Goal: Browse casually: Explore the website without a specific task or goal

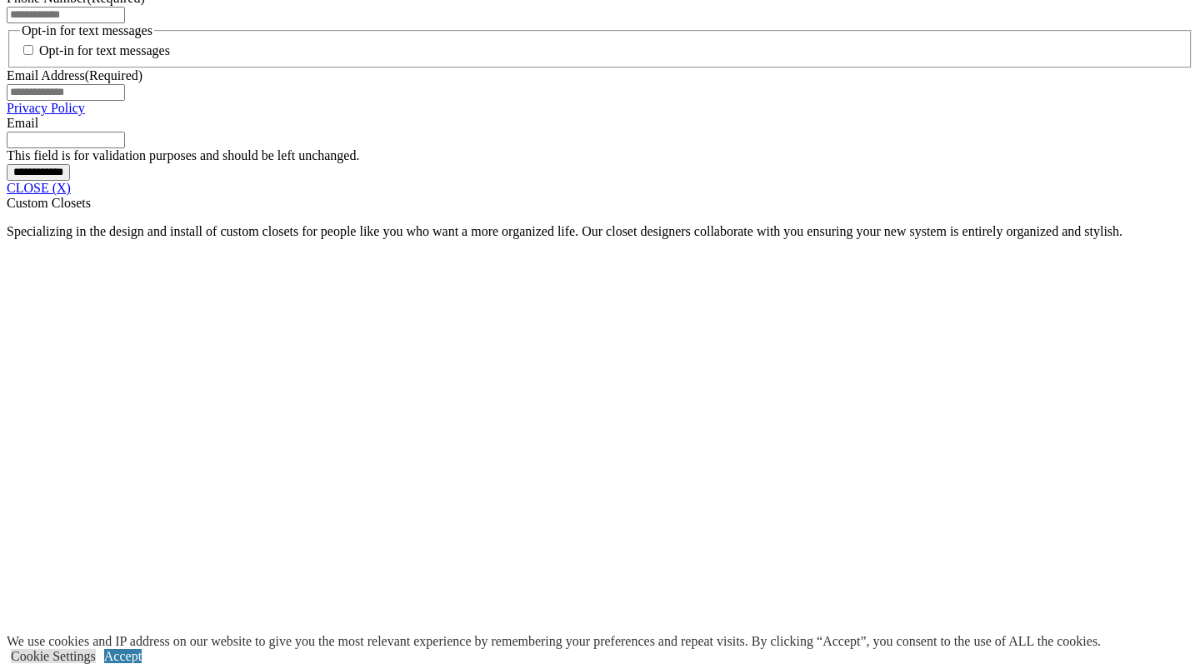
scroll to position [1369, 0]
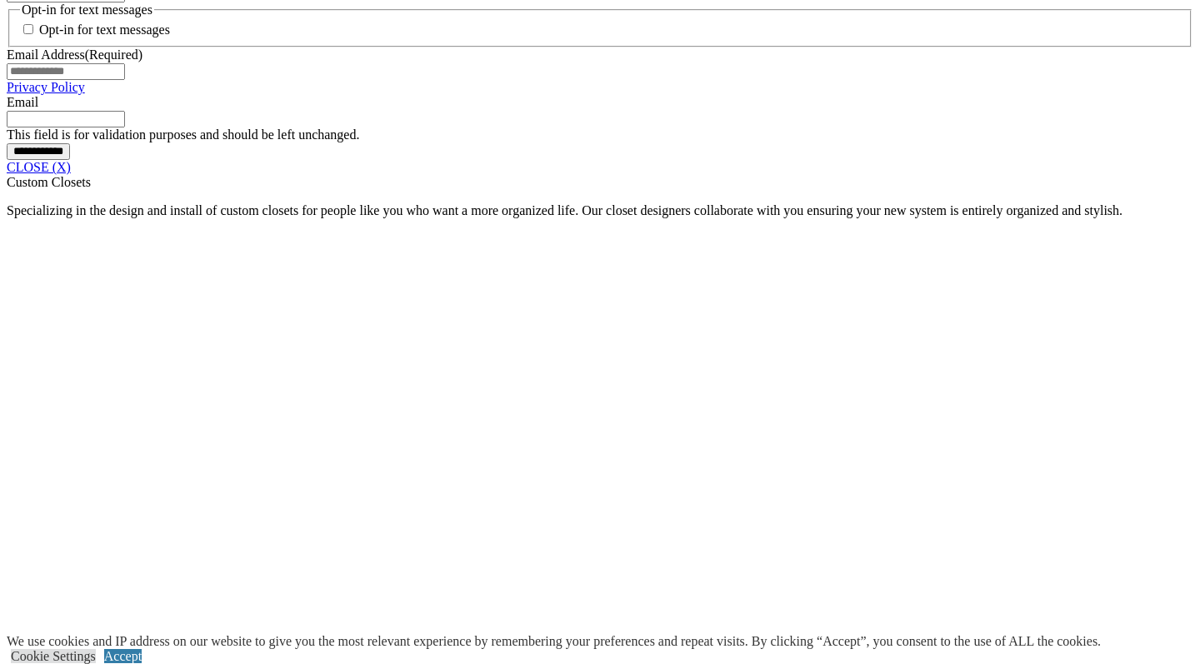
click at [71, 174] on link "CLOSE (X)" at bounding box center [39, 167] width 64 height 14
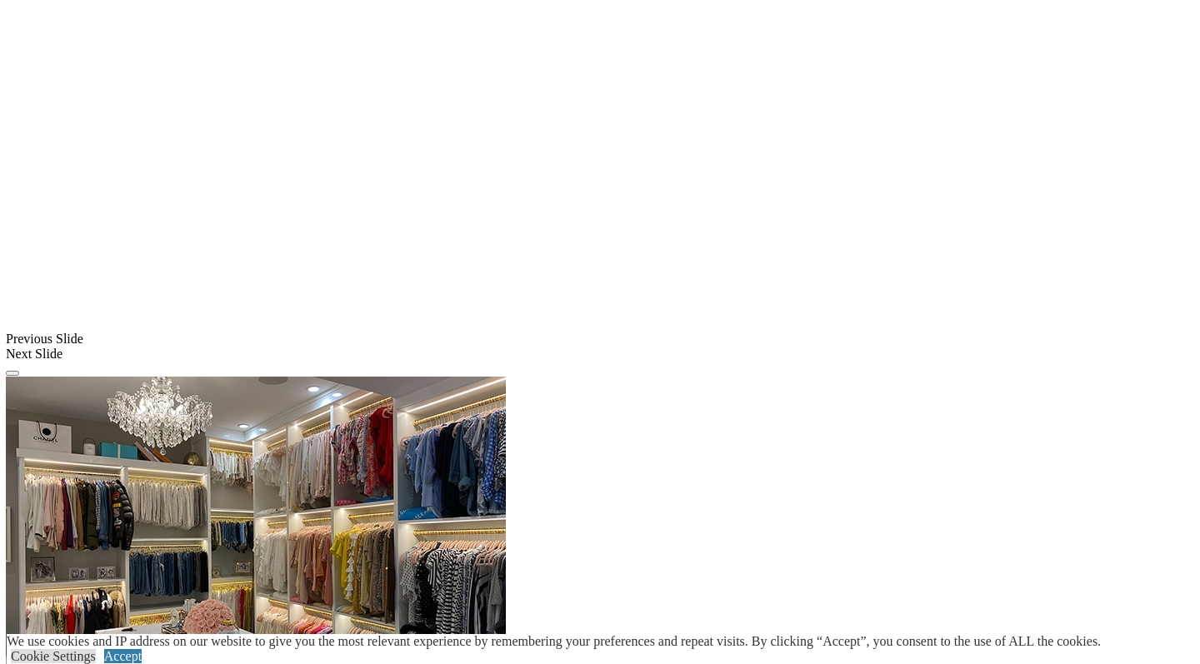
scroll to position [1286, 0]
